Goal: Transaction & Acquisition: Purchase product/service

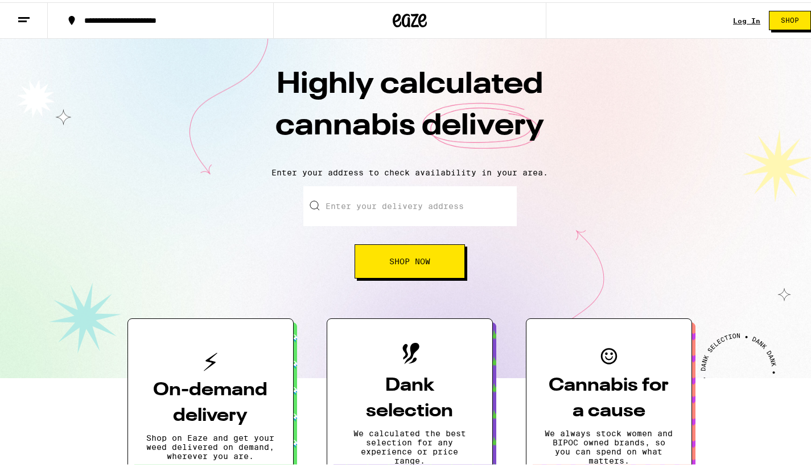
click at [735, 20] on link "Log In" at bounding box center [746, 18] width 27 height 7
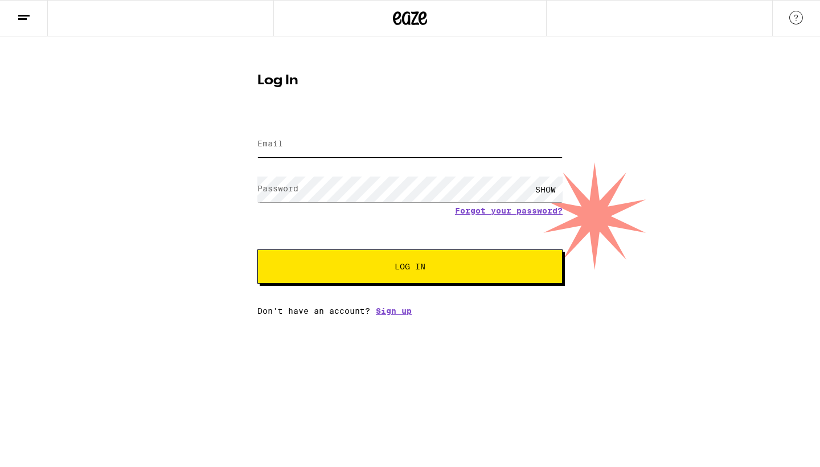
type input "[PERSON_NAME][EMAIL_ADDRESS][DOMAIN_NAME]"
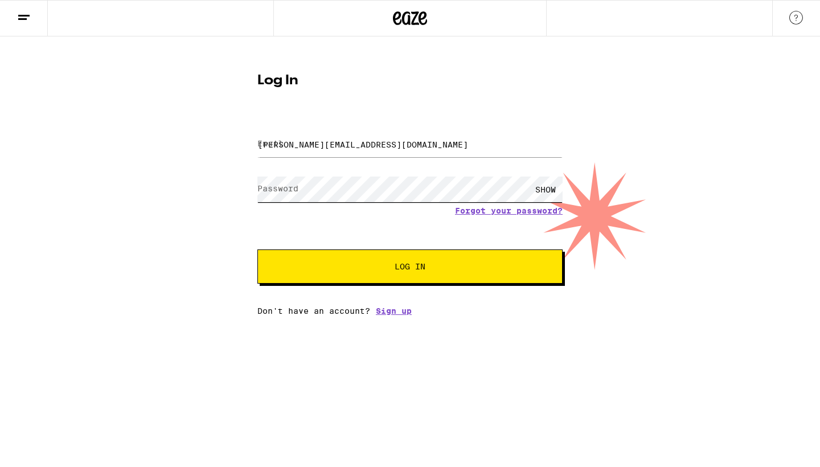
click at [410, 268] on button "Log In" at bounding box center [409, 266] width 305 height 34
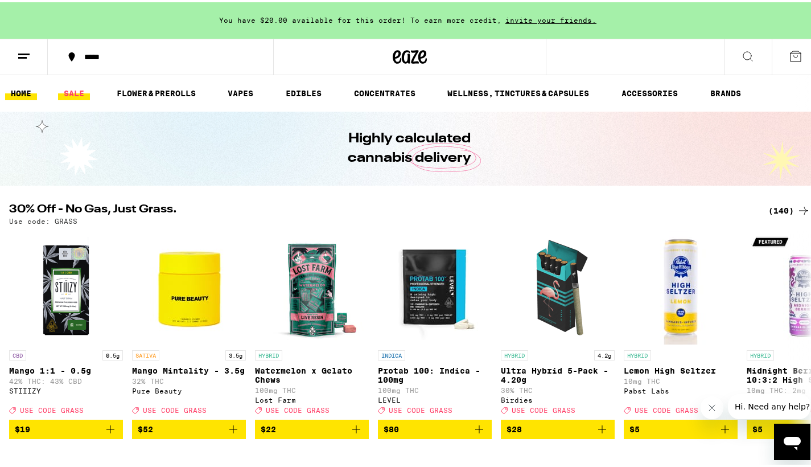
click at [75, 89] on link "SALE" at bounding box center [74, 91] width 32 height 14
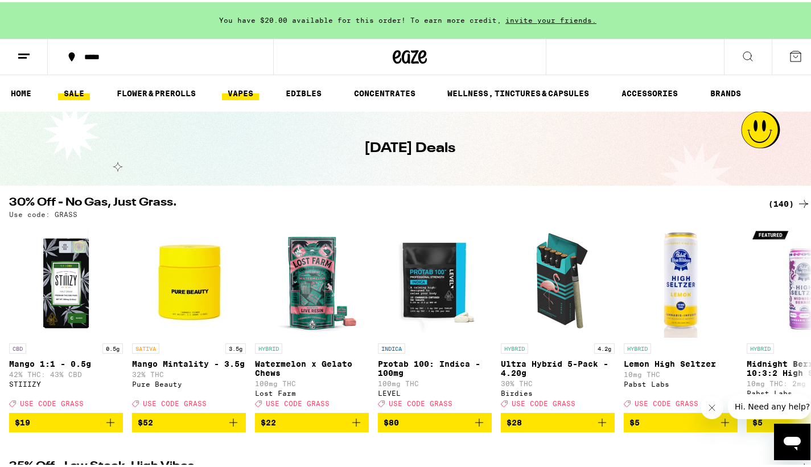
click at [240, 86] on link "VAPES" at bounding box center [240, 91] width 37 height 14
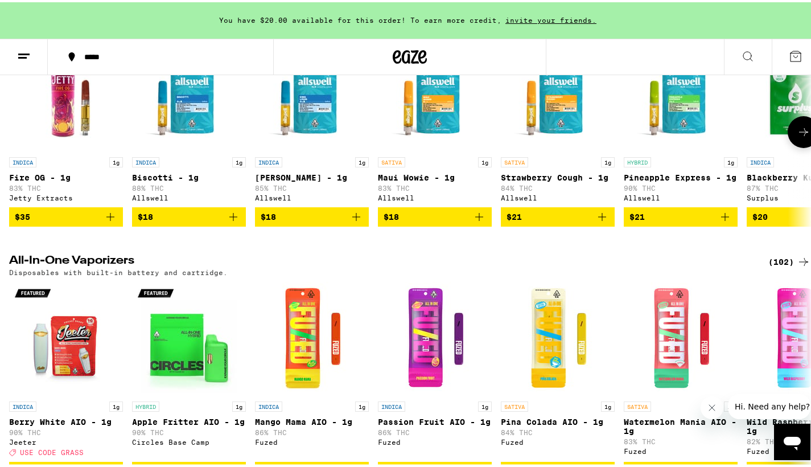
scroll to position [439, 0]
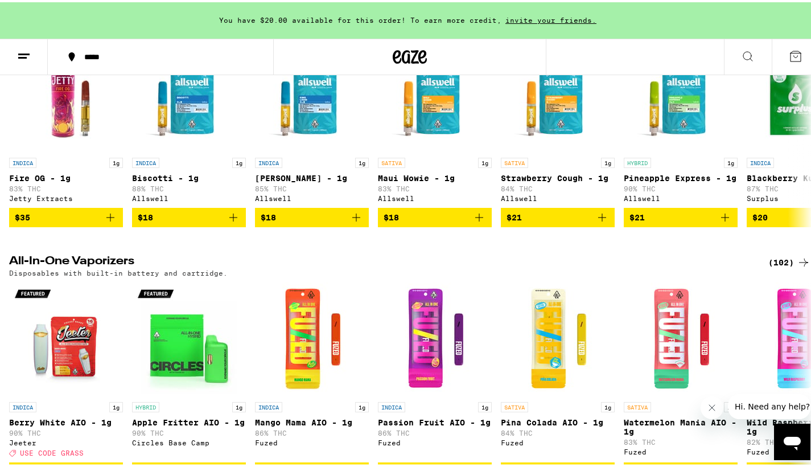
click at [797, 267] on icon at bounding box center [804, 260] width 14 height 14
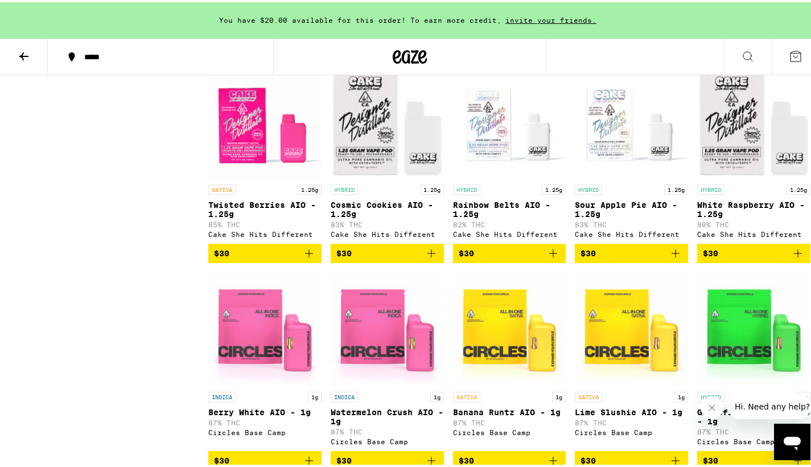
scroll to position [1303, 0]
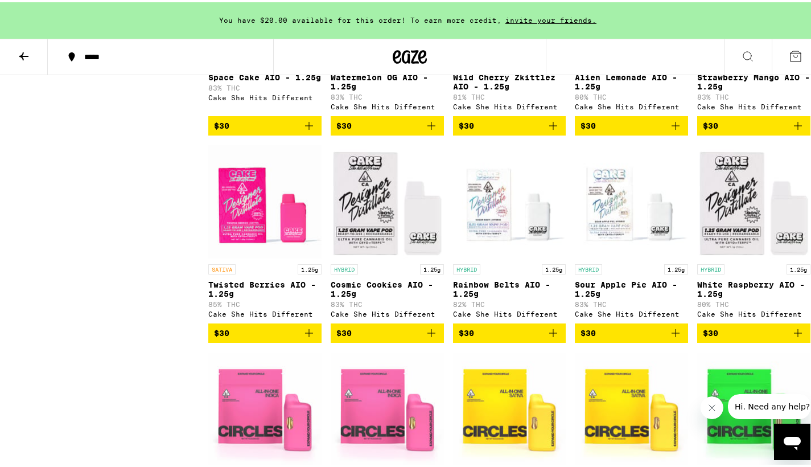
click at [438, 130] on icon "Add to bag" at bounding box center [432, 124] width 14 height 14
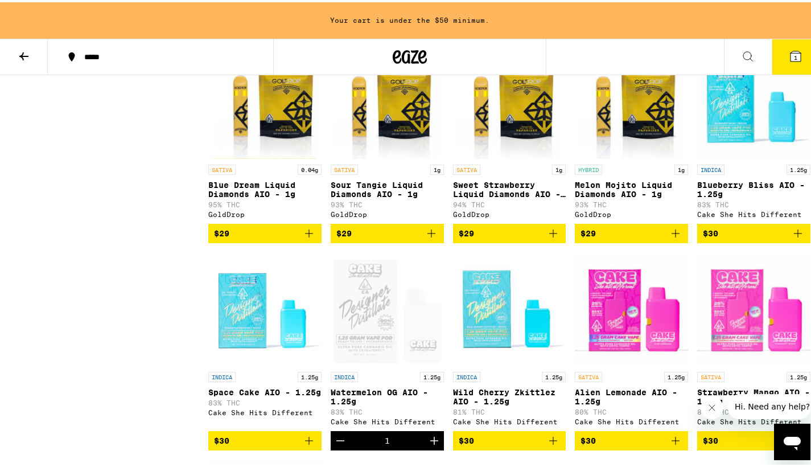
scroll to position [941, 0]
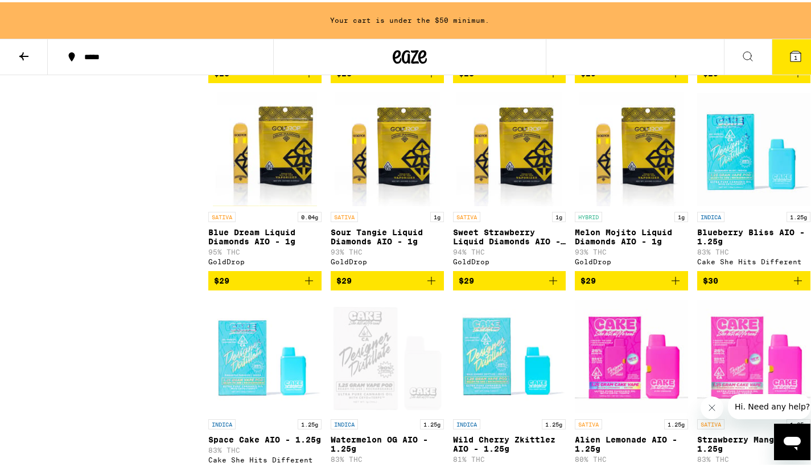
click at [29, 50] on icon at bounding box center [24, 54] width 14 height 14
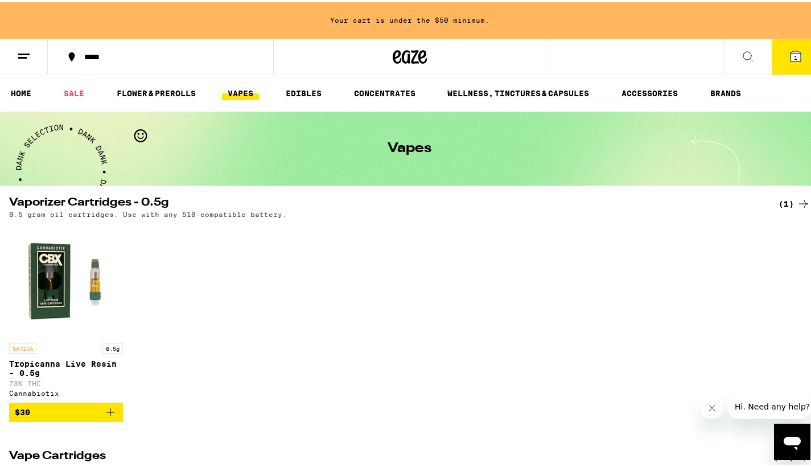
click at [794, 56] on span "1" at bounding box center [795, 55] width 3 height 7
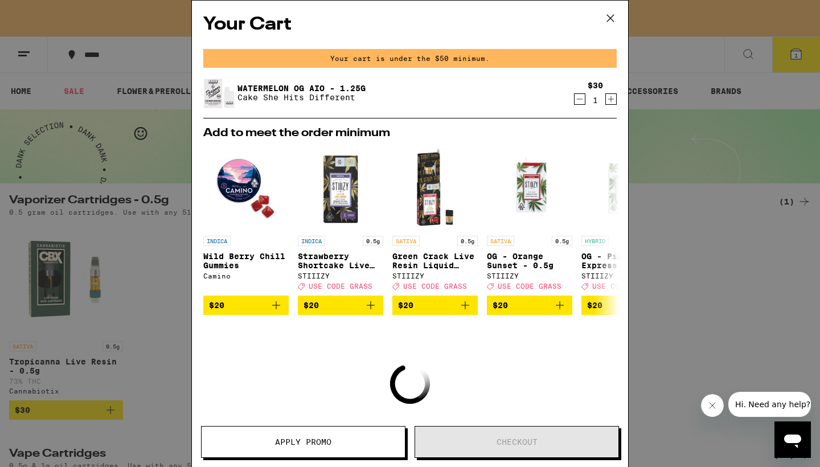
click at [609, 17] on icon at bounding box center [610, 18] width 7 height 7
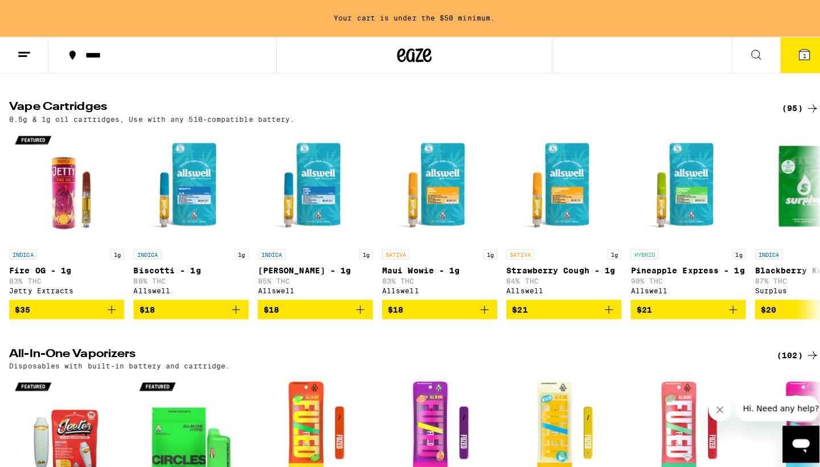
scroll to position [347, 0]
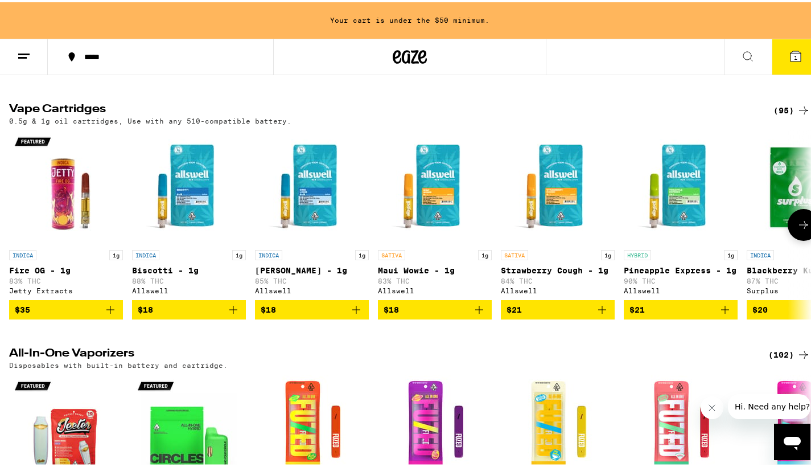
click at [600, 314] on icon "Add to bag" at bounding box center [602, 308] width 14 height 14
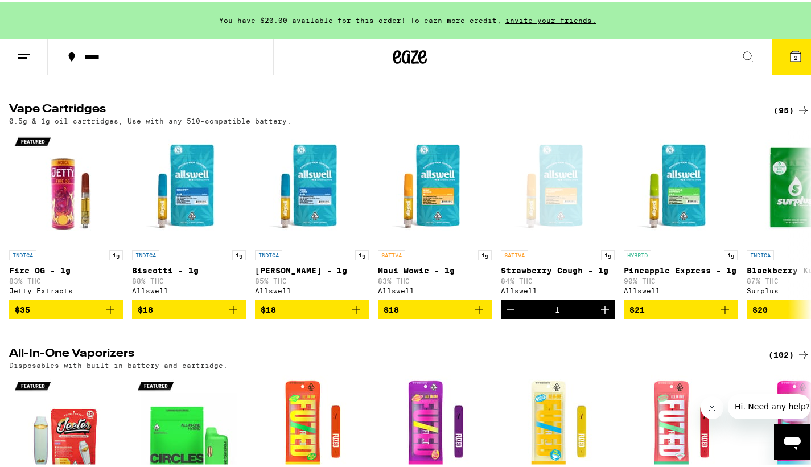
click at [791, 53] on icon at bounding box center [796, 54] width 10 height 10
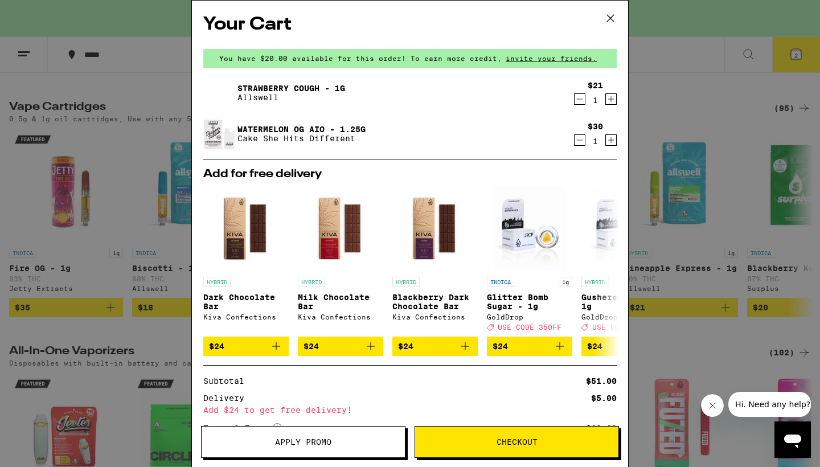
click at [523, 441] on span "Checkout" at bounding box center [516, 442] width 41 height 8
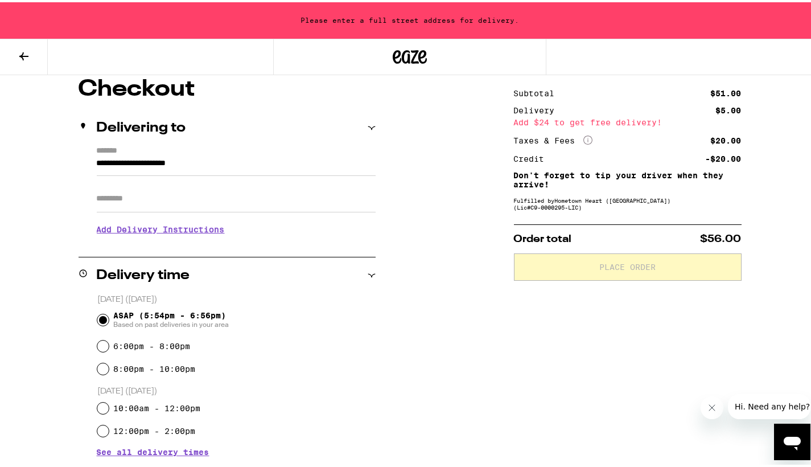
scroll to position [102, 0]
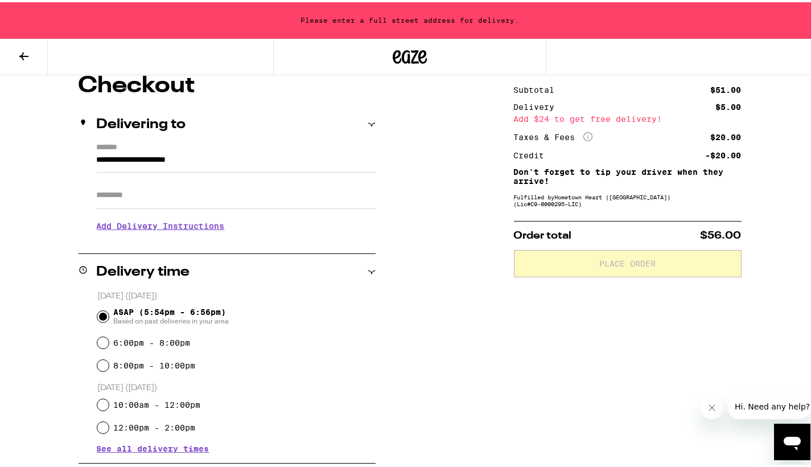
click at [371, 122] on icon at bounding box center [371, 122] width 7 height 3
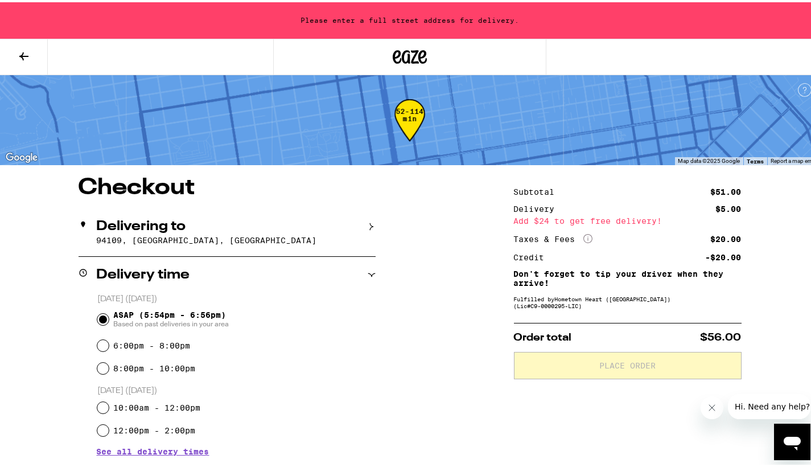
scroll to position [0, 0]
click at [369, 224] on icon at bounding box center [372, 224] width 8 height 8
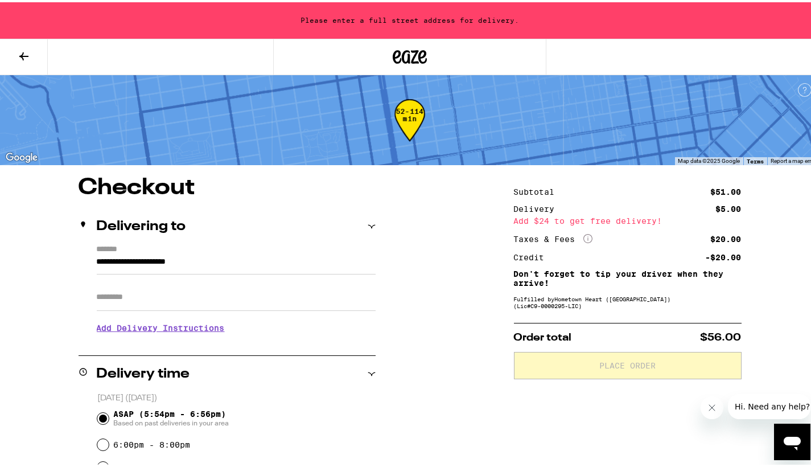
click at [222, 262] on input "**********" at bounding box center [236, 262] width 279 height 19
click at [293, 212] on div "Delivering to" at bounding box center [227, 224] width 297 height 36
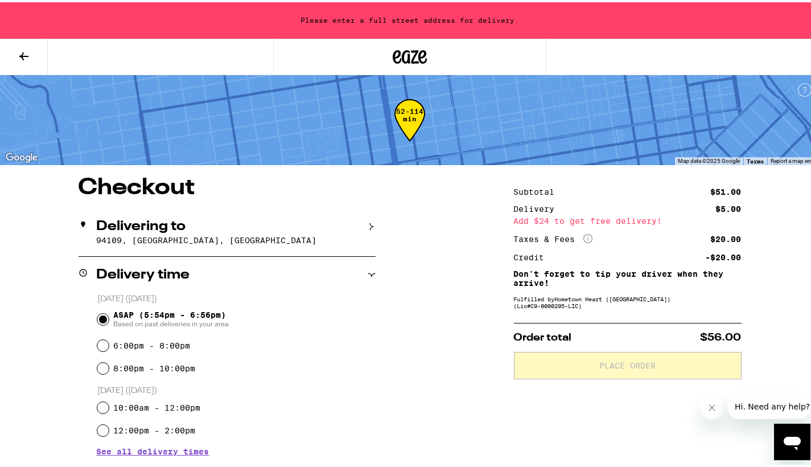
click at [368, 226] on icon at bounding box center [372, 224] width 8 height 8
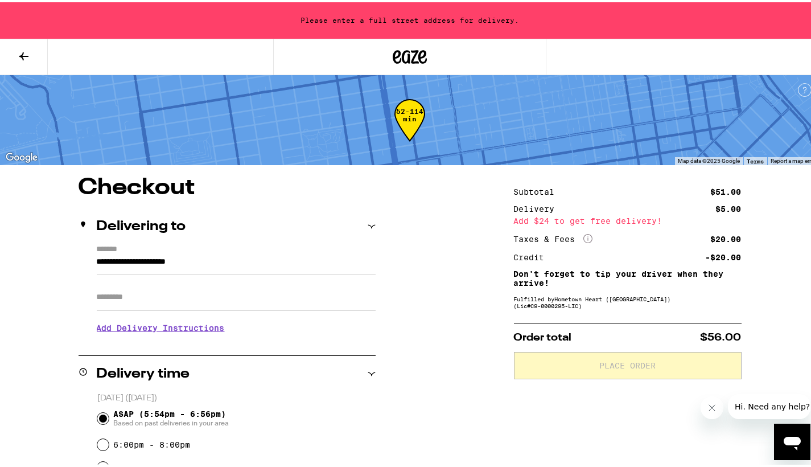
click at [179, 294] on input "Apt/Suite" at bounding box center [236, 294] width 279 height 27
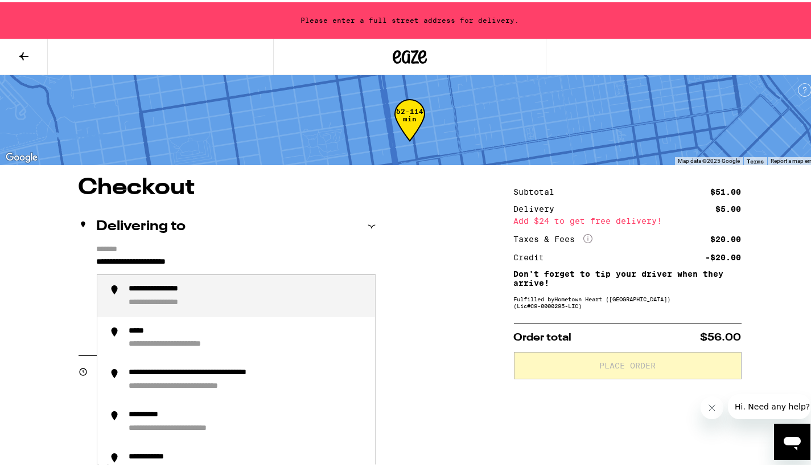
click at [242, 259] on input "**********" at bounding box center [236, 262] width 279 height 19
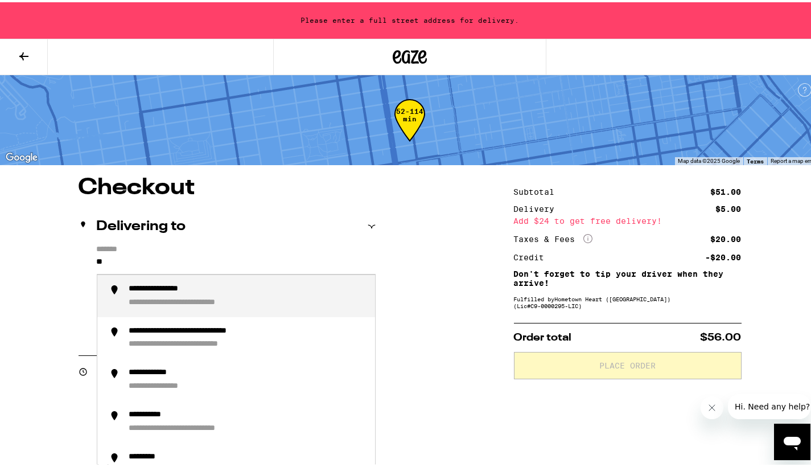
type input "*"
click at [233, 263] on input "****" at bounding box center [236, 262] width 279 height 19
click at [233, 263] on input "**********" at bounding box center [236, 262] width 279 height 19
click at [244, 296] on div "**********" at bounding box center [247, 294] width 237 height 24
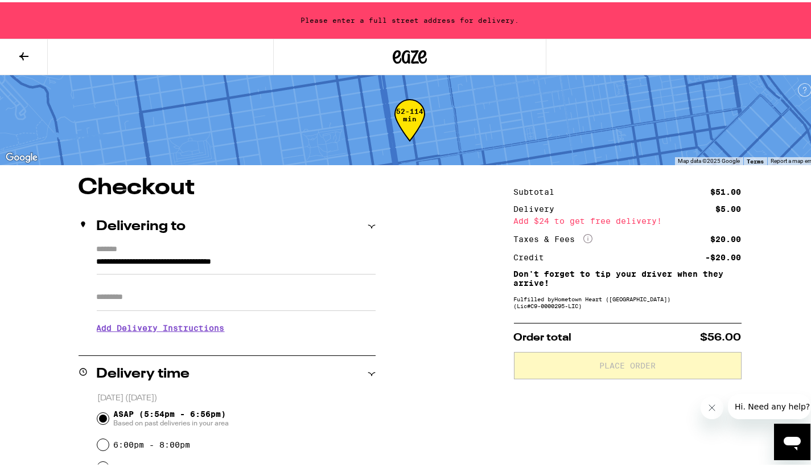
type input "**********"
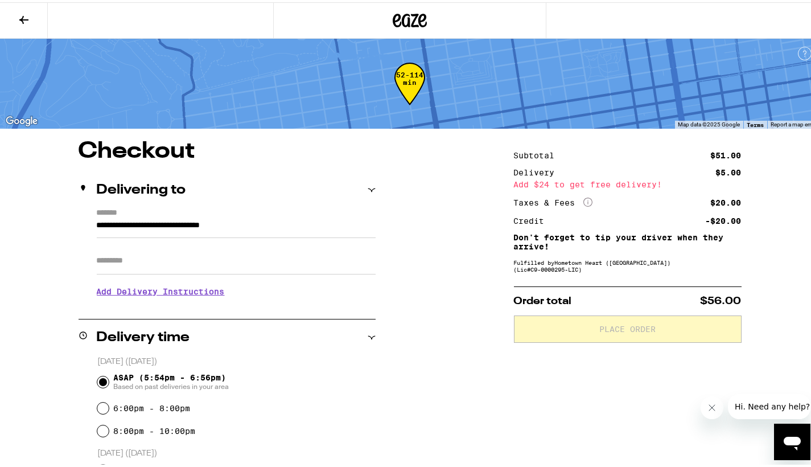
click at [185, 269] on input "Apt/Suite" at bounding box center [236, 258] width 279 height 27
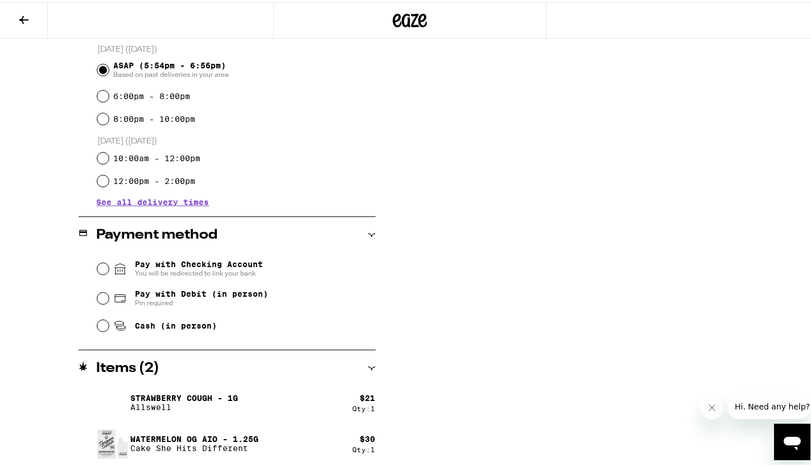
scroll to position [322, 0]
type input "**"
click at [102, 300] on input "Pay with Debit (in person) Pin required" at bounding box center [102, 295] width 11 height 11
radio input "true"
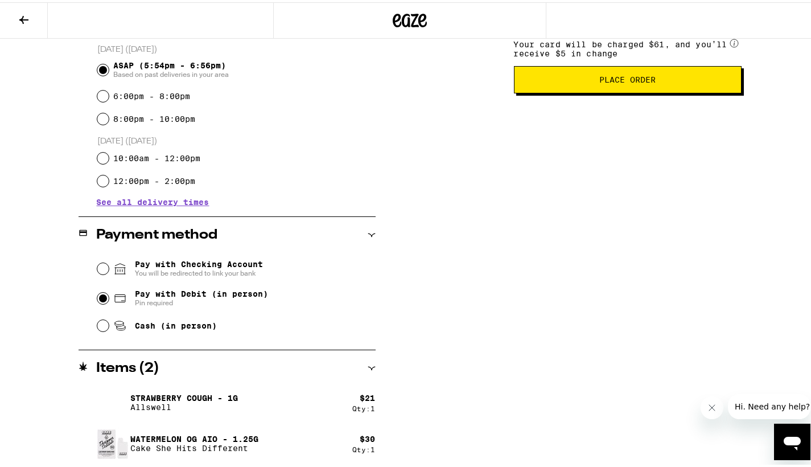
scroll to position [58, 0]
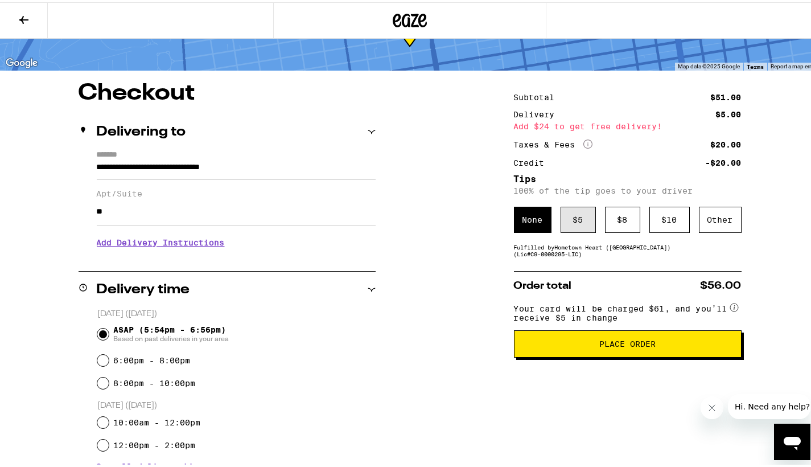
click at [577, 219] on div "$ 5" at bounding box center [578, 217] width 35 height 26
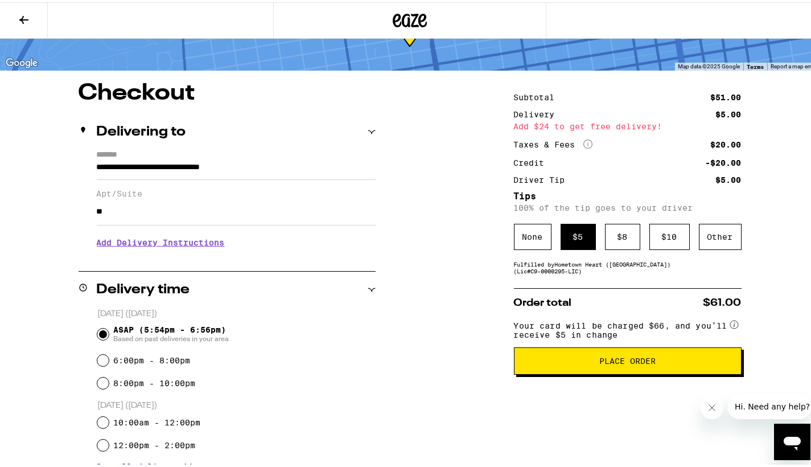
click at [632, 363] on span "Place Order" at bounding box center [627, 359] width 56 height 8
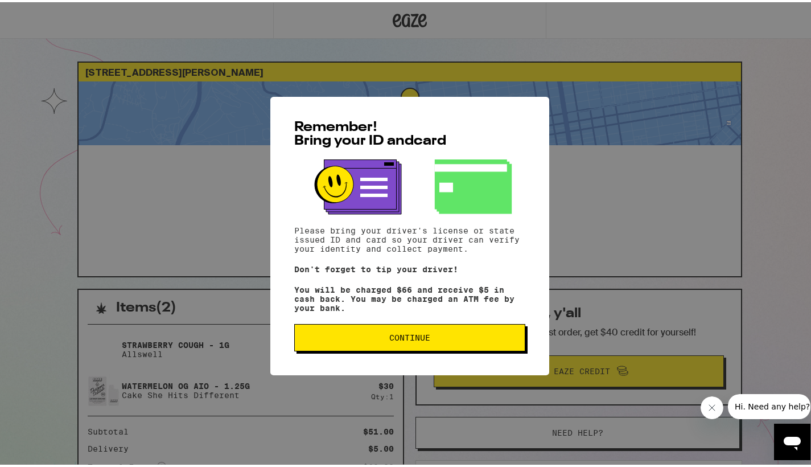
click at [408, 339] on span "Continue" at bounding box center [409, 335] width 41 height 8
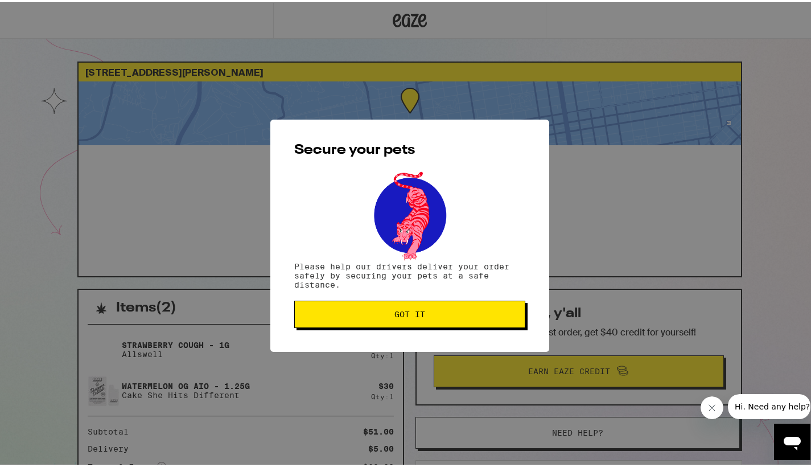
click at [404, 311] on span "Got it" at bounding box center [409, 312] width 31 height 8
